Goal: Transaction & Acquisition: Obtain resource

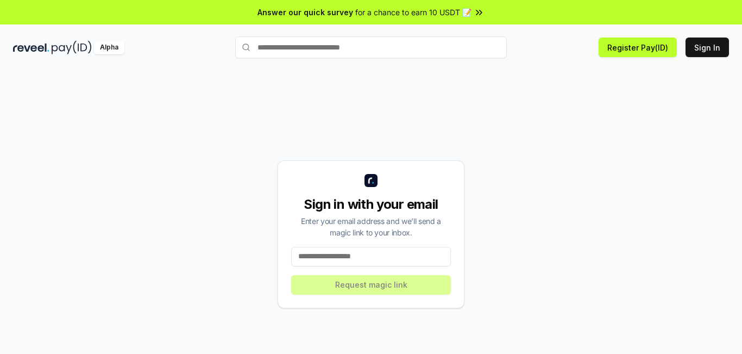
click at [403, 258] on input at bounding box center [371, 257] width 160 height 20
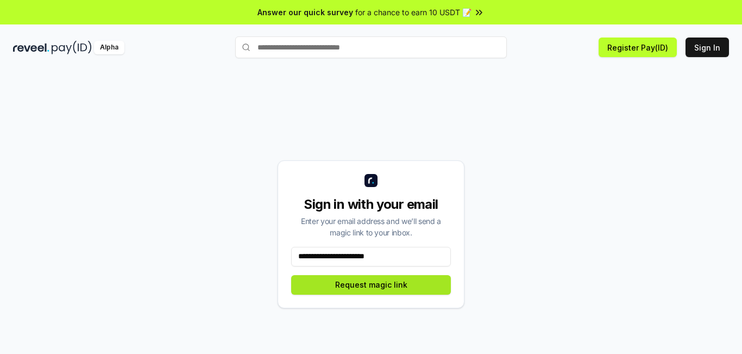
type input "**********"
click at [342, 282] on button "Request magic link" at bounding box center [371, 285] width 160 height 20
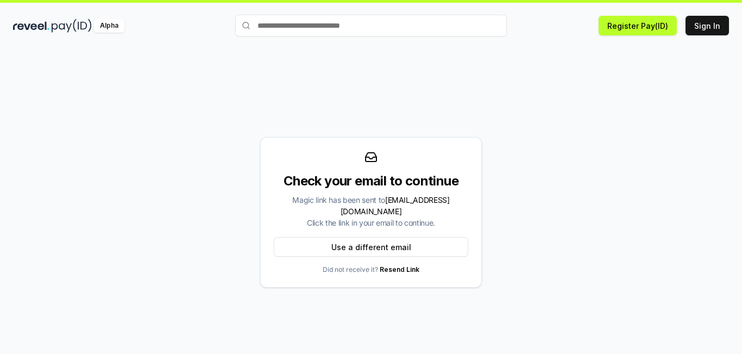
scroll to position [31, 0]
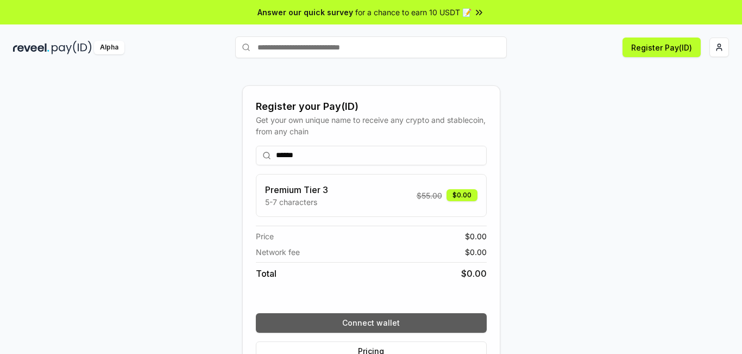
type input "******"
click at [425, 314] on button "Connect wallet" at bounding box center [371, 323] width 231 height 20
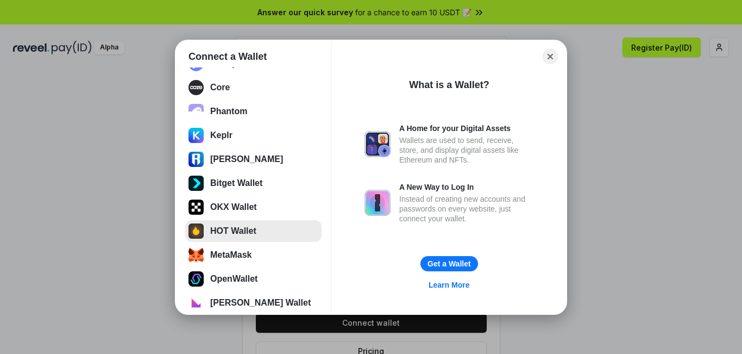
scroll to position [54, 0]
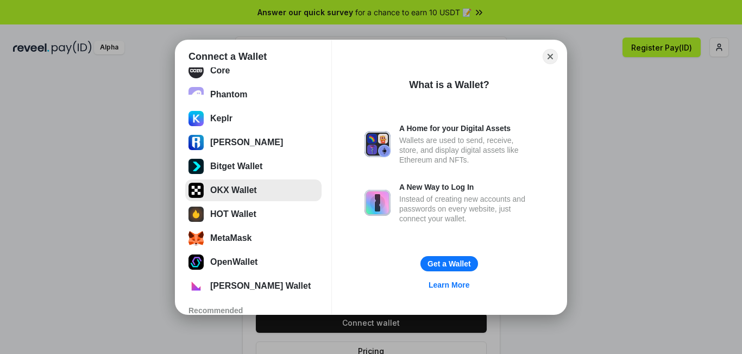
click at [250, 192] on button "OKX Wallet" at bounding box center [253, 190] width 136 height 22
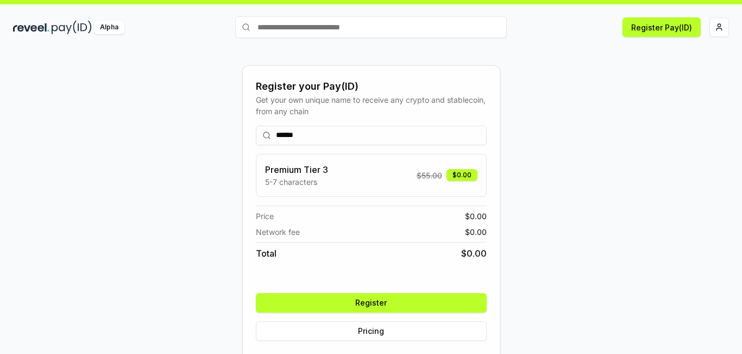
scroll to position [31, 0]
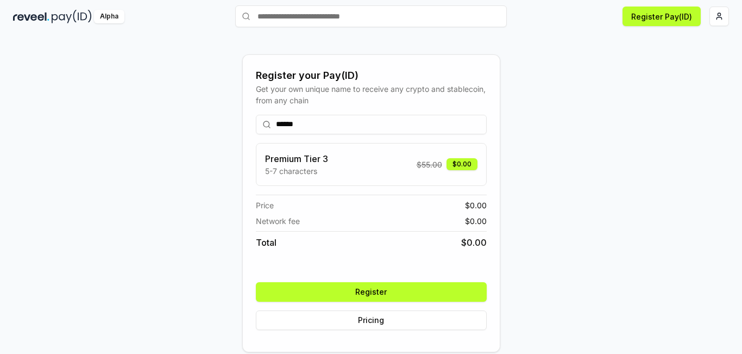
click at [379, 292] on button "Register" at bounding box center [371, 292] width 231 height 20
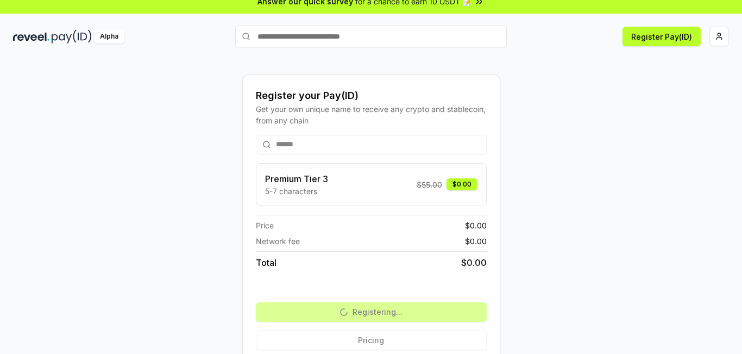
scroll to position [0, 0]
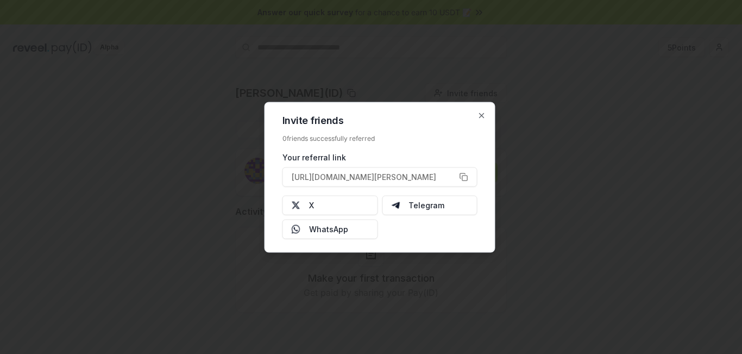
click at [544, 137] on div at bounding box center [371, 177] width 742 height 354
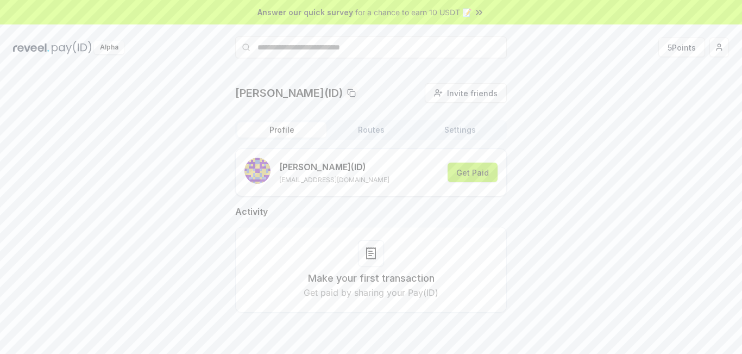
click at [473, 173] on button "Get Paid" at bounding box center [473, 172] width 50 height 20
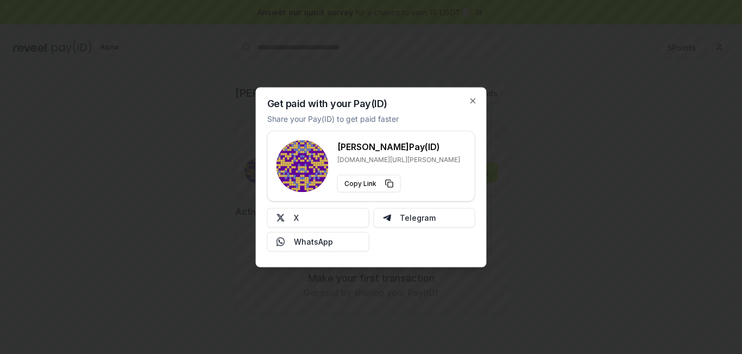
click at [602, 155] on div at bounding box center [371, 177] width 742 height 354
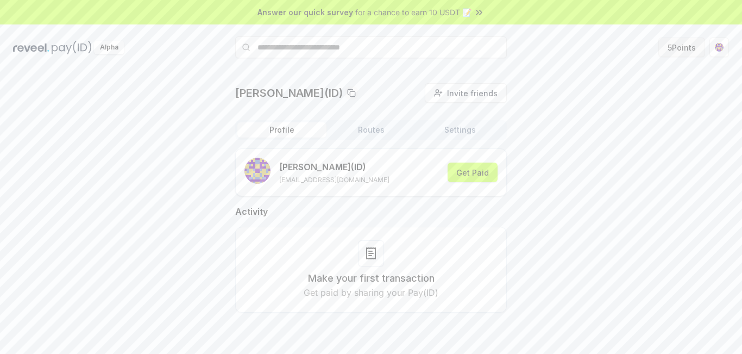
click at [691, 48] on button "5 Points" at bounding box center [681, 47] width 47 height 20
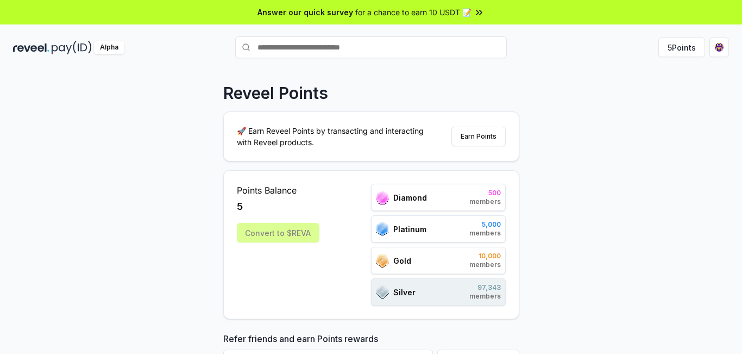
click at [464, 11] on span "for a chance to earn 10 USDT 📝" at bounding box center [413, 12] width 116 height 11
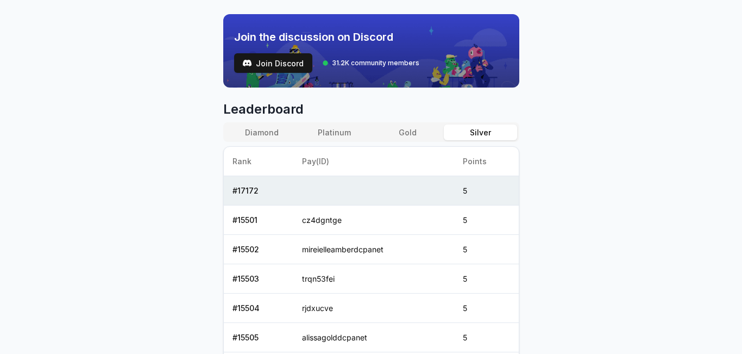
scroll to position [326, 0]
